Goal: Task Accomplishment & Management: Manage account settings

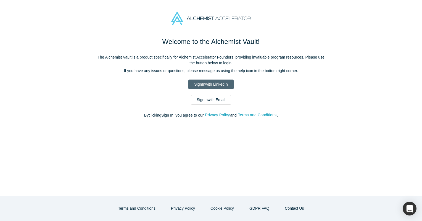
click at [216, 82] on link "Sign In with LinkedIn" at bounding box center [210, 85] width 45 height 10
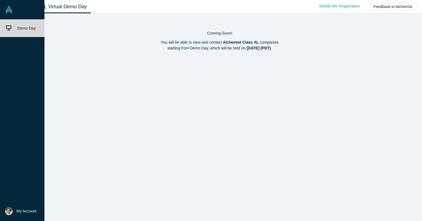
click at [18, 212] on span "My Account" at bounding box center [27, 211] width 20 height 6
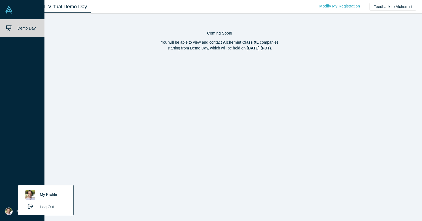
click at [35, 191] on link "My Profile" at bounding box center [46, 195] width 46 height 14
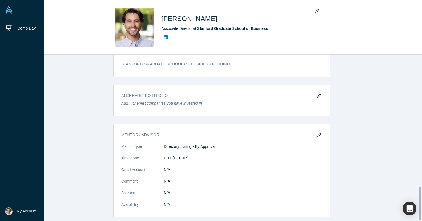
scroll to position [654, 0]
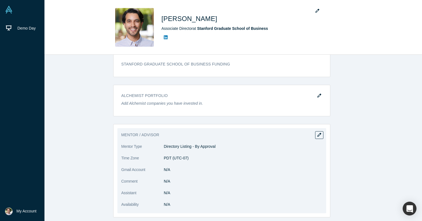
click at [202, 144] on dd "Directory Listing - By Approval" at bounding box center [243, 147] width 158 height 6
click at [317, 133] on icon "button" at bounding box center [319, 135] width 4 height 4
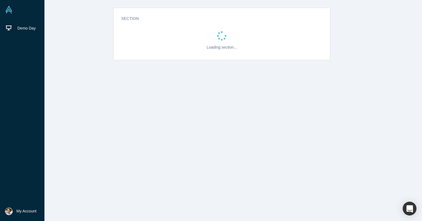
scroll to position [0, 0]
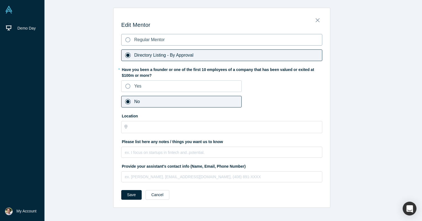
type input "[GEOGRAPHIC_DATA], [GEOGRAPHIC_DATA], [GEOGRAPHIC_DATA]"
click at [183, 43] on label "Regular Mentor" at bounding box center [221, 40] width 201 height 12
click at [0, 0] on input "Regular Mentor" at bounding box center [0, 0] width 0 height 0
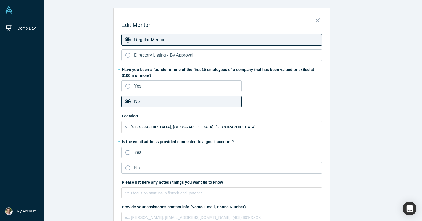
click at [183, 43] on label "Regular Mentor" at bounding box center [221, 40] width 201 height 12
click at [0, 0] on input "Regular Mentor" at bounding box center [0, 0] width 0 height 0
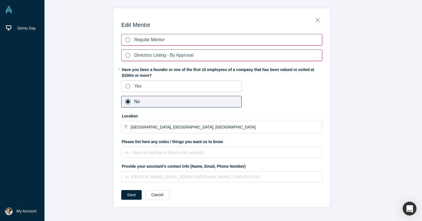
click at [186, 43] on label "Regular Mentor" at bounding box center [221, 40] width 201 height 12
click at [0, 0] on input "Regular Mentor" at bounding box center [0, 0] width 0 height 0
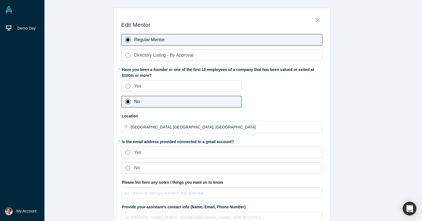
scroll to position [22, 0]
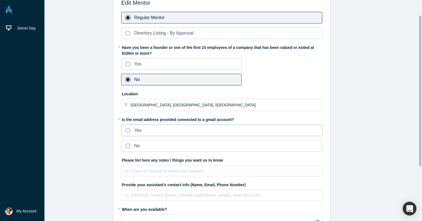
click at [273, 128] on label "Yes" at bounding box center [221, 131] width 201 height 12
click at [0, 0] on input "Yes" at bounding box center [0, 0] width 0 height 0
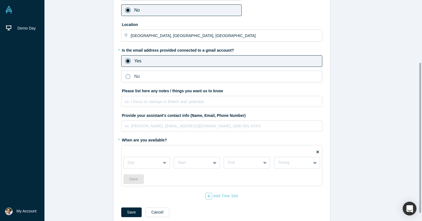
scroll to position [102, 0]
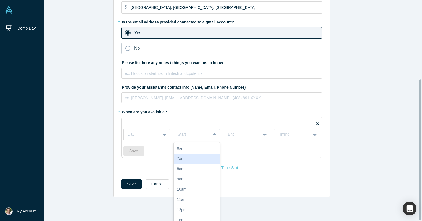
click at [174, 140] on div "17 results available. Use Up and Down to choose options, press Enter to select …" at bounding box center [197, 135] width 46 height 12
click at [156, 133] on div "Day 17 results available. Use Up and Down to choose options, press Enter to sel…" at bounding box center [221, 131] width 197 height 17
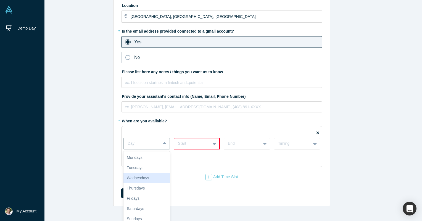
click at [149, 173] on div "Wednesdays" at bounding box center [146, 178] width 46 height 10
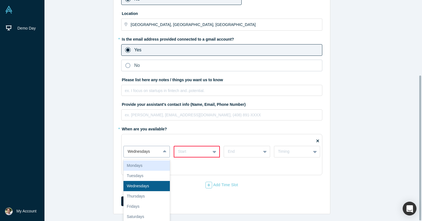
click at [155, 149] on div "option Wednesdays, selected. 7 results available. Use Up and Down to choose opt…" at bounding box center [146, 152] width 46 height 12
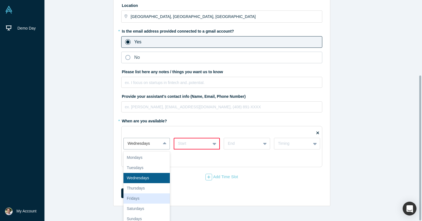
click at [148, 193] on div "Fridays" at bounding box center [146, 198] width 46 height 10
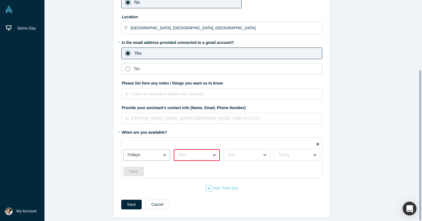
click at [199, 144] on div "option Fridays, selected. Fridays Start End Timing" at bounding box center [221, 151] width 197 height 17
click at [198, 149] on div "Start" at bounding box center [197, 155] width 46 height 12
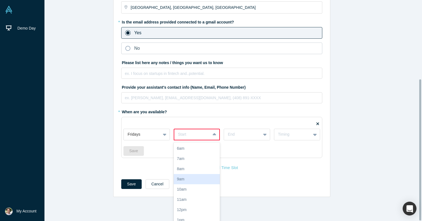
click at [205, 174] on div "9am" at bounding box center [197, 179] width 46 height 10
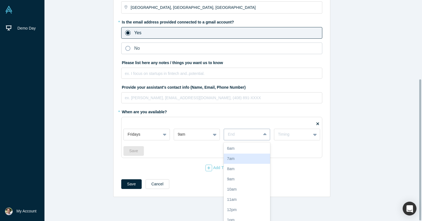
click at [232, 140] on div "17 results available. Use Up and Down to choose options, press Enter to select …" at bounding box center [247, 135] width 46 height 12
click at [234, 208] on div "12pm" at bounding box center [247, 210] width 46 height 10
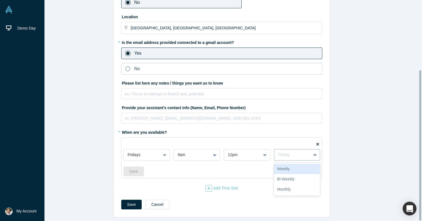
click at [291, 152] on div "Timing" at bounding box center [292, 155] width 29 height 6
click at [294, 167] on div "Weekly" at bounding box center [297, 169] width 46 height 10
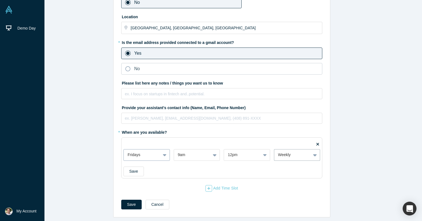
click at [125, 157] on div "Fridays" at bounding box center [146, 155] width 46 height 12
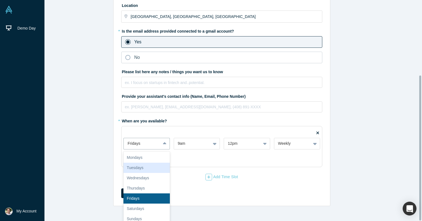
click at [104, 153] on div "Edit Mentor Regular Mentor Directory Listing - By Approval * Have you been a fo…" at bounding box center [221, 51] width 409 height 309
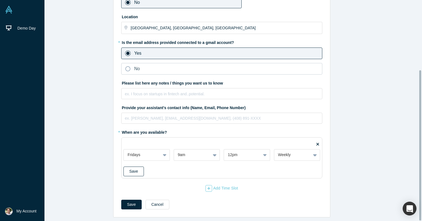
click at [128, 167] on button "Save" at bounding box center [133, 171] width 20 height 10
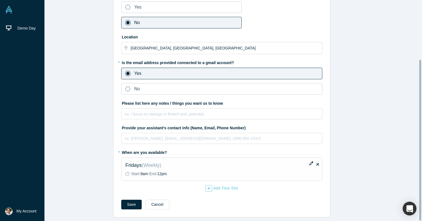
scroll to position [81, 0]
click at [226, 187] on div "Add Time Slot" at bounding box center [221, 188] width 33 height 7
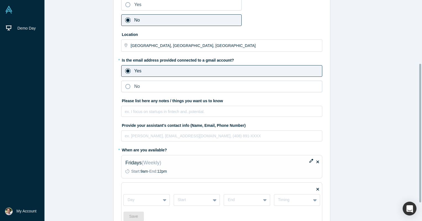
scroll to position [129, 0]
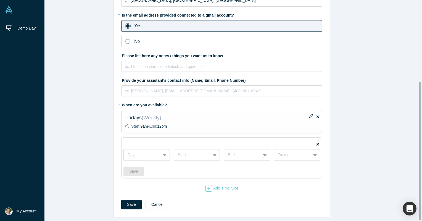
click at [139, 160] on div "Day Start End Timing Save" at bounding box center [221, 159] width 197 height 33
click at [136, 154] on div "Day" at bounding box center [146, 155] width 46 height 12
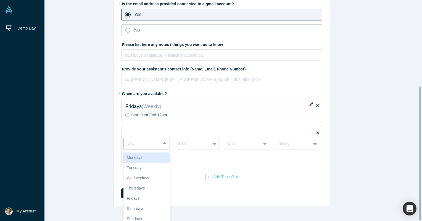
click at [139, 155] on div "Mondays" at bounding box center [146, 157] width 46 height 10
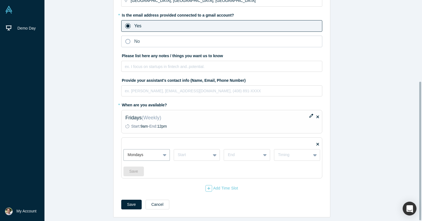
click at [192, 144] on div "option Mondays, selected. Mondays Start End Timing" at bounding box center [221, 151] width 197 height 17
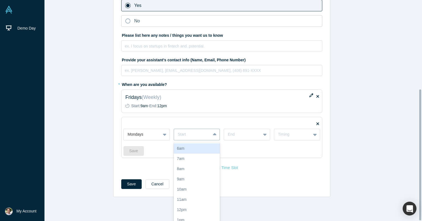
click at [192, 140] on div "17 results available. Use Up and Down to choose options, press Enter to select …" at bounding box center [197, 135] width 46 height 12
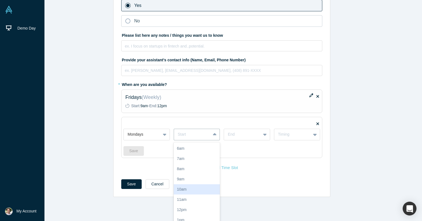
click at [198, 184] on div "10am" at bounding box center [197, 189] width 46 height 10
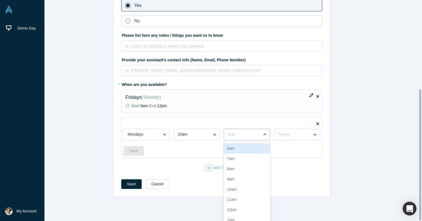
click at [256, 140] on div "17 results available. Use Up and Down to choose options, press Enter to select …" at bounding box center [247, 135] width 46 height 12
click at [240, 215] on div "1pm" at bounding box center [247, 220] width 46 height 10
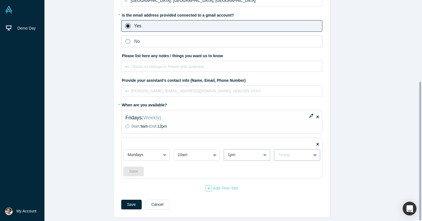
click at [289, 152] on div "Timing" at bounding box center [292, 155] width 29 height 6
click at [285, 164] on div "Weekly" at bounding box center [297, 169] width 46 height 10
click at [121, 201] on button "Save" at bounding box center [131, 205] width 20 height 10
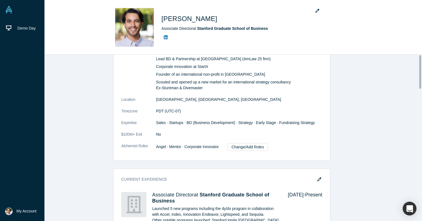
scroll to position [0, 0]
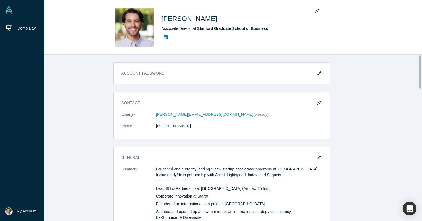
drag, startPoint x: 130, startPoint y: 171, endPoint x: 136, endPoint y: 167, distance: 6.2
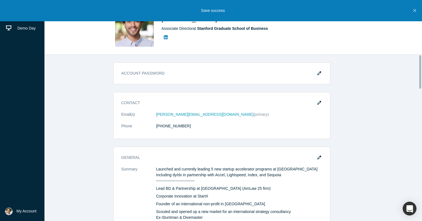
click at [136, 167] on dt "Summary" at bounding box center [138, 196] width 35 height 60
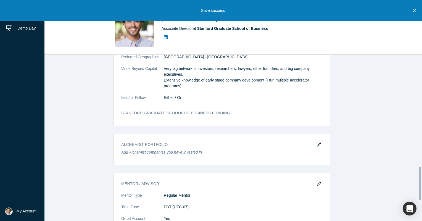
scroll to position [661, 0]
